Goal: Find specific page/section

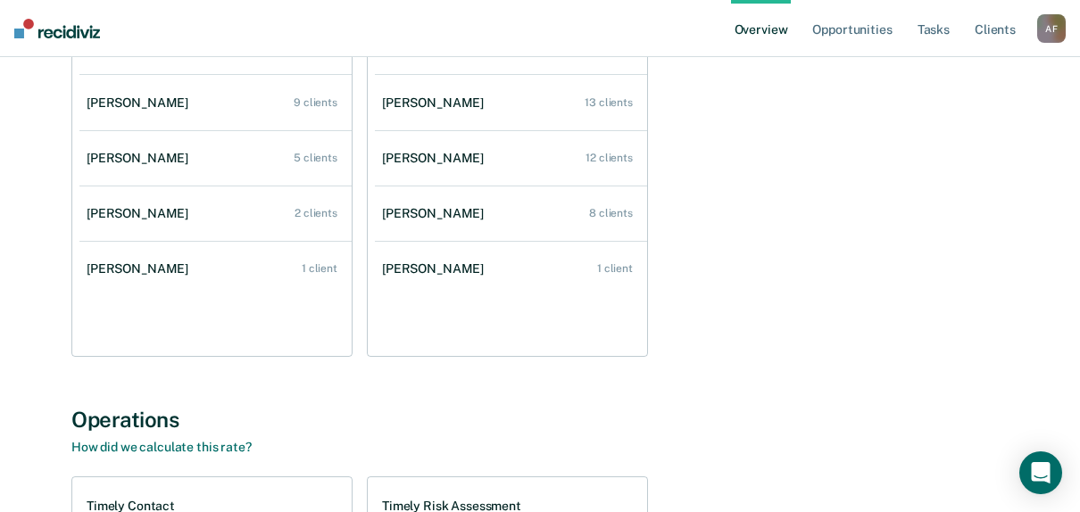
scroll to position [268, 0]
